Goal: Information Seeking & Learning: Understand process/instructions

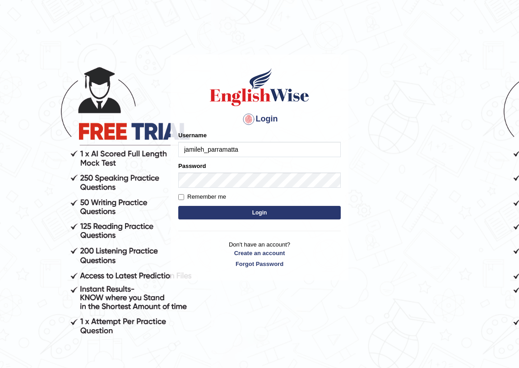
click at [259, 153] on input "jamileh_parramatta" at bounding box center [259, 149] width 162 height 15
type input "j"
type input "nkechi_parramatta"
click at [244, 171] on div "Password" at bounding box center [259, 175] width 162 height 26
click at [181, 195] on input "Remember me" at bounding box center [181, 197] width 6 height 6
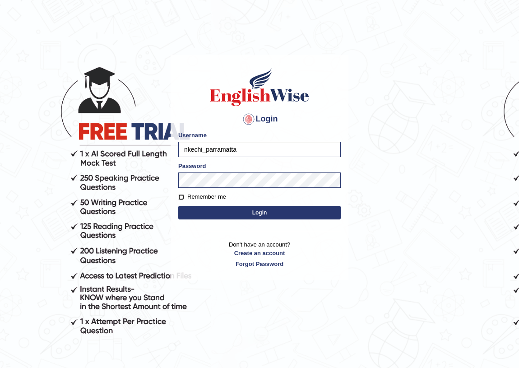
checkbox input "true"
click at [256, 212] on button "Login" at bounding box center [259, 213] width 162 height 14
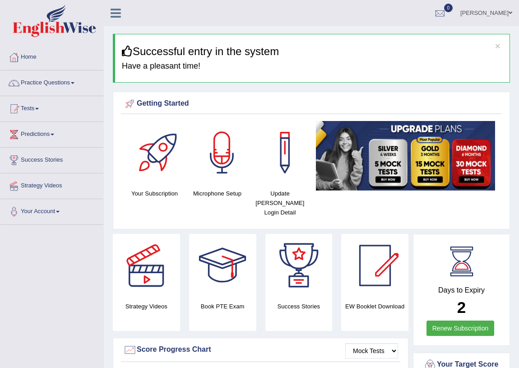
click at [74, 83] on span at bounding box center [73, 83] width 4 height 2
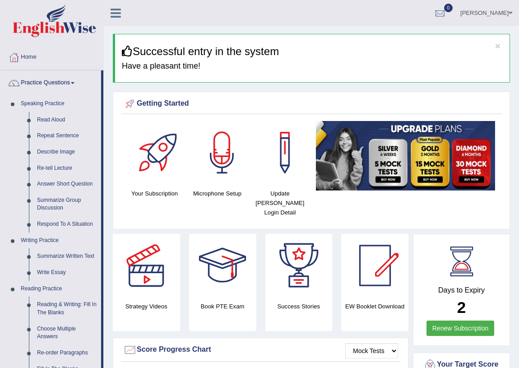
click at [74, 82] on span at bounding box center [73, 83] width 4 height 2
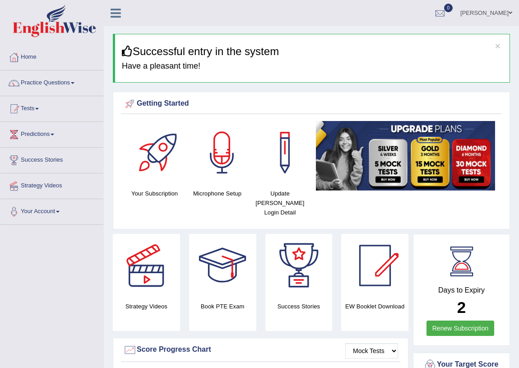
click at [74, 82] on span at bounding box center [73, 83] width 4 height 2
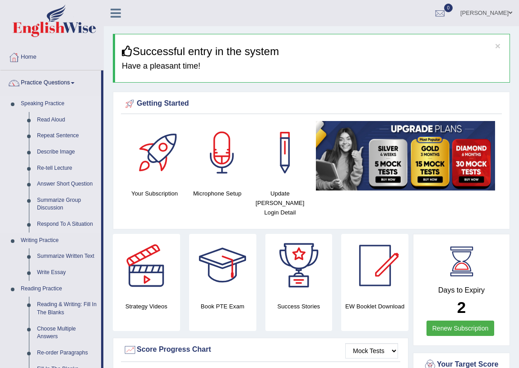
click at [57, 102] on link "Speaking Practice" at bounding box center [59, 104] width 84 height 16
click at [56, 116] on link "Read Aloud" at bounding box center [67, 120] width 68 height 16
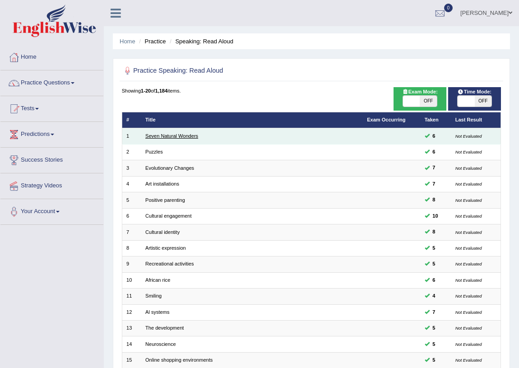
click at [185, 133] on link "Seven Natural Wonders" at bounding box center [171, 135] width 53 height 5
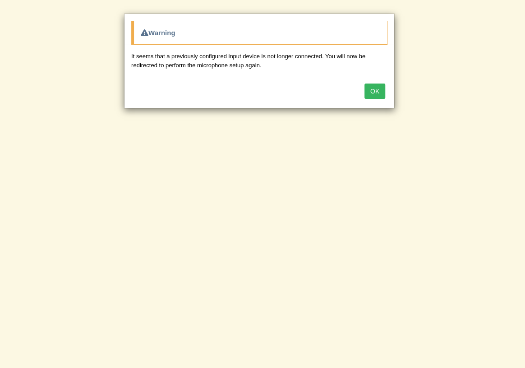
click at [380, 91] on button "OK" at bounding box center [375, 90] width 21 height 15
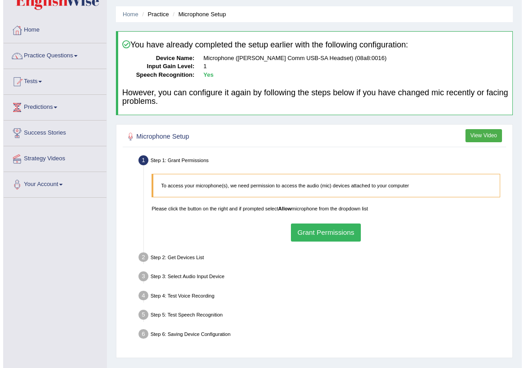
scroll to position [41, 0]
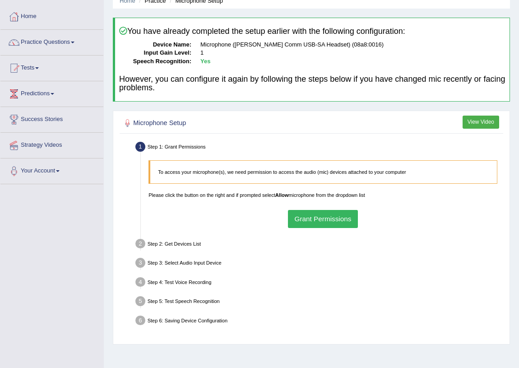
click at [341, 220] on button "Grant Permissions" at bounding box center [323, 219] width 70 height 18
